Goal: Task Accomplishment & Management: Use online tool/utility

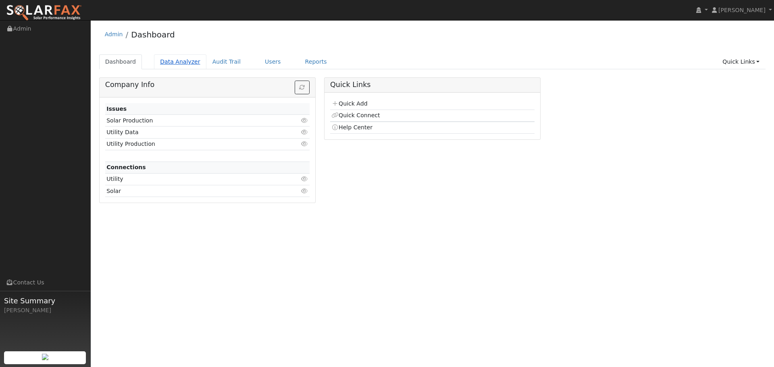
click at [181, 62] on link "Data Analyzer" at bounding box center [180, 61] width 52 height 15
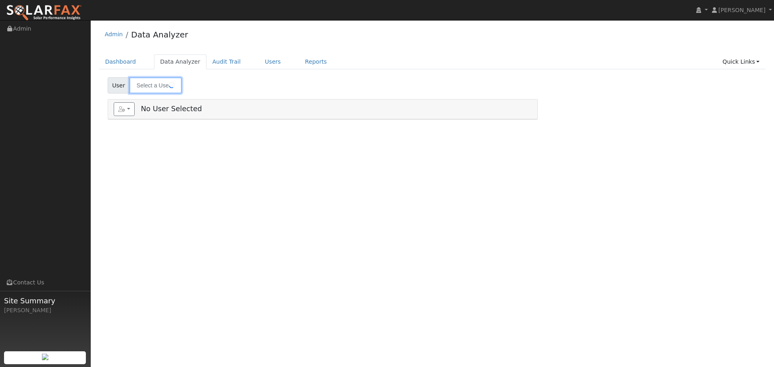
type input "[PERSON_NAME]"
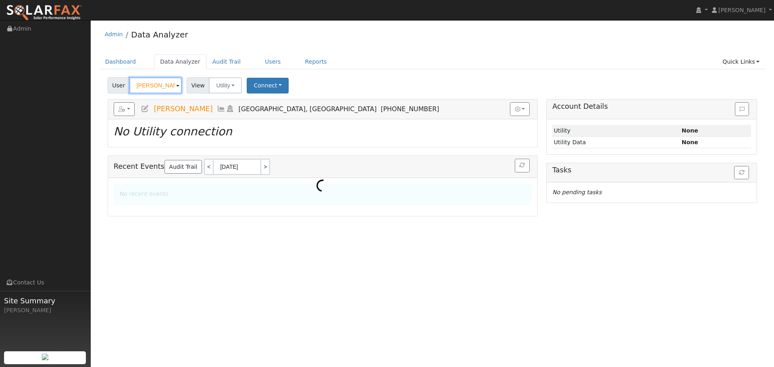
click at [165, 88] on input "[PERSON_NAME]" at bounding box center [155, 85] width 52 height 16
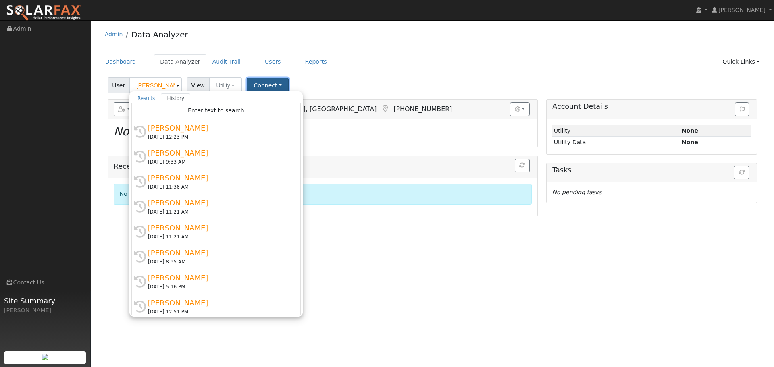
click at [252, 89] on button "Connect" at bounding box center [268, 86] width 42 height 16
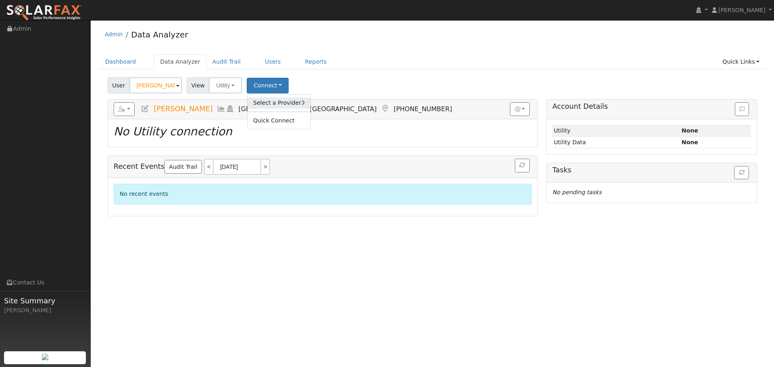
click at [258, 100] on link "Select a Provider" at bounding box center [279, 103] width 63 height 11
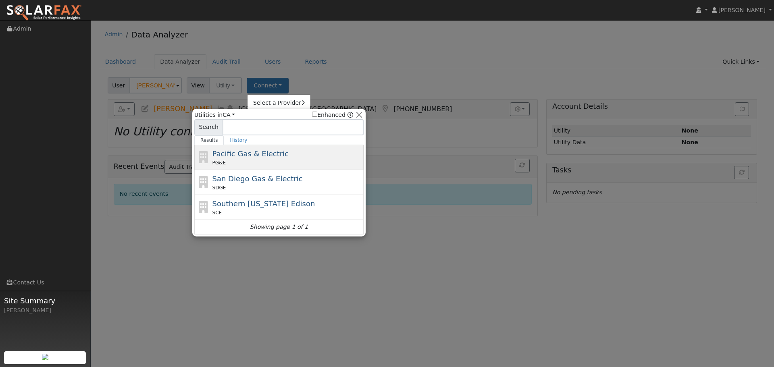
click at [243, 156] on span "Pacific Gas & Electric" at bounding box center [251, 154] width 76 height 8
